Goal: Contribute content

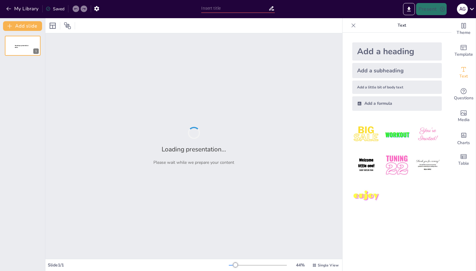
type input "Mastering Spanish Verbs: Understanding Saber and Conocer in Context"
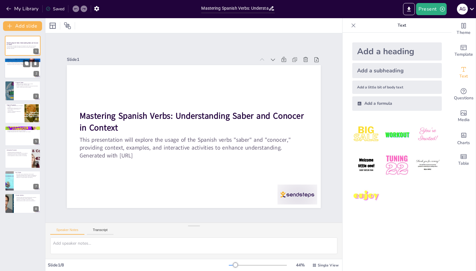
click at [15, 66] on div at bounding box center [23, 68] width 36 height 21
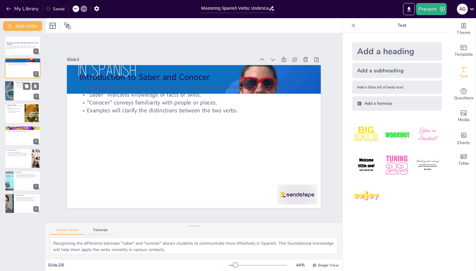
click at [18, 86] on div ""Saber" expresses knowledge of facts or skills. Examples of "saber" clarify its…" at bounding box center [27, 85] width 24 height 5
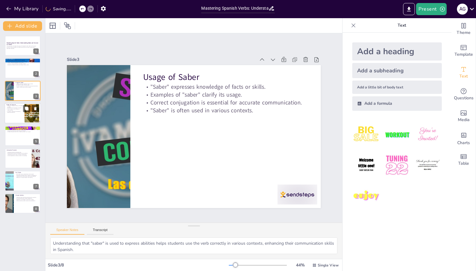
click at [13, 109] on p "Correct usage is vital for effective communication." at bounding box center [14, 110] width 16 height 2
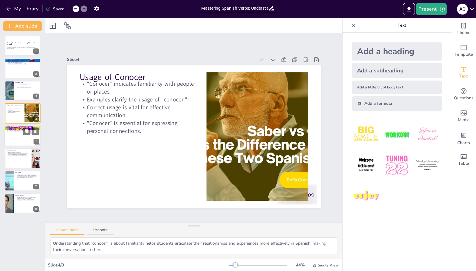
click at [17, 134] on div at bounding box center [23, 136] width 36 height 21
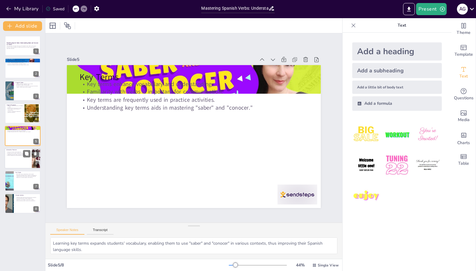
click at [19, 154] on p "Independent practice fosters individual understanding." at bounding box center [18, 154] width 24 height 1
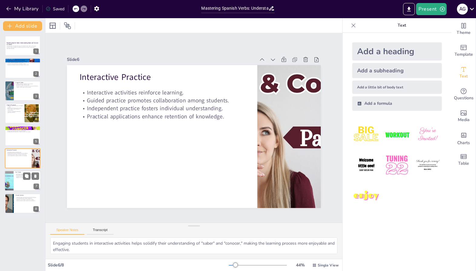
click at [15, 180] on div at bounding box center [23, 181] width 36 height 21
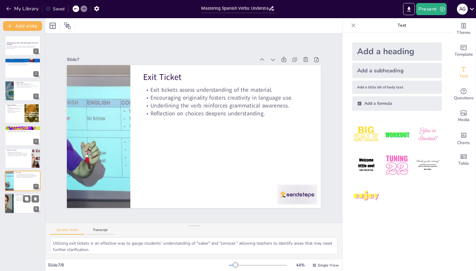
click at [15, 198] on div at bounding box center [23, 203] width 36 height 21
type textarea "Engaging students in interactive closure activities helps solidify their unders…"
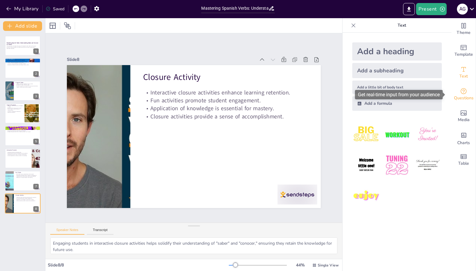
click at [463, 94] on icon "Get real-time input from your audience" at bounding box center [463, 91] width 7 height 7
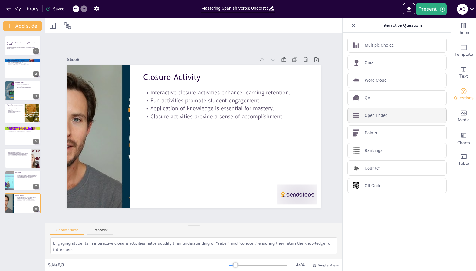
click at [397, 118] on div "Open Ended" at bounding box center [397, 115] width 99 height 15
